Goal: Navigation & Orientation: Find specific page/section

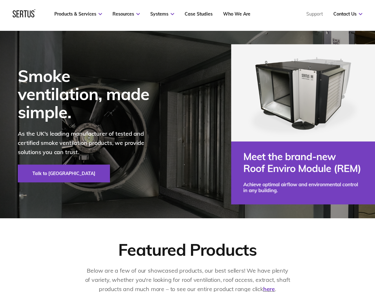
scroll to position [20, 0]
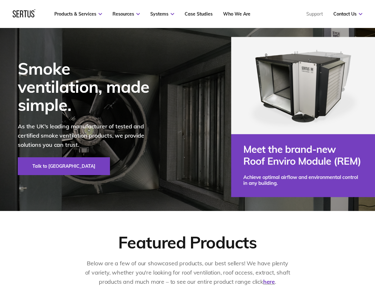
click at [167, 14] on link "Systems" at bounding box center [162, 14] width 24 height 6
click at [78, 12] on link "Products & Services" at bounding box center [78, 14] width 48 height 6
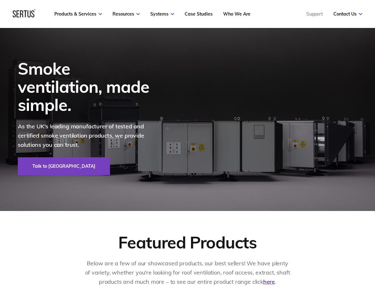
click at [98, 24] on nav "Products & Services Resources Systems Case Studies Who We Are Support Contact U…" at bounding box center [188, 14] width 350 height 28
click at [95, 14] on link "Products & Services" at bounding box center [78, 14] width 48 height 6
click at [90, 13] on link "Products & Services" at bounding box center [78, 14] width 48 height 6
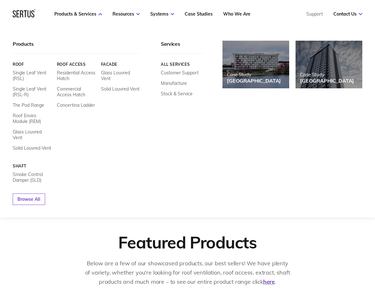
click at [256, 59] on img at bounding box center [256, 65] width 67 height 48
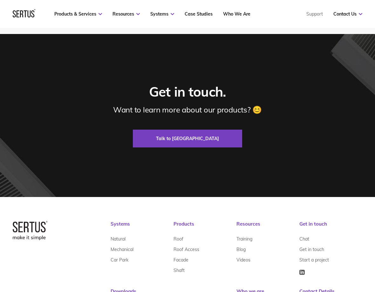
scroll to position [1564, 0]
